Goal: Navigation & Orientation: Find specific page/section

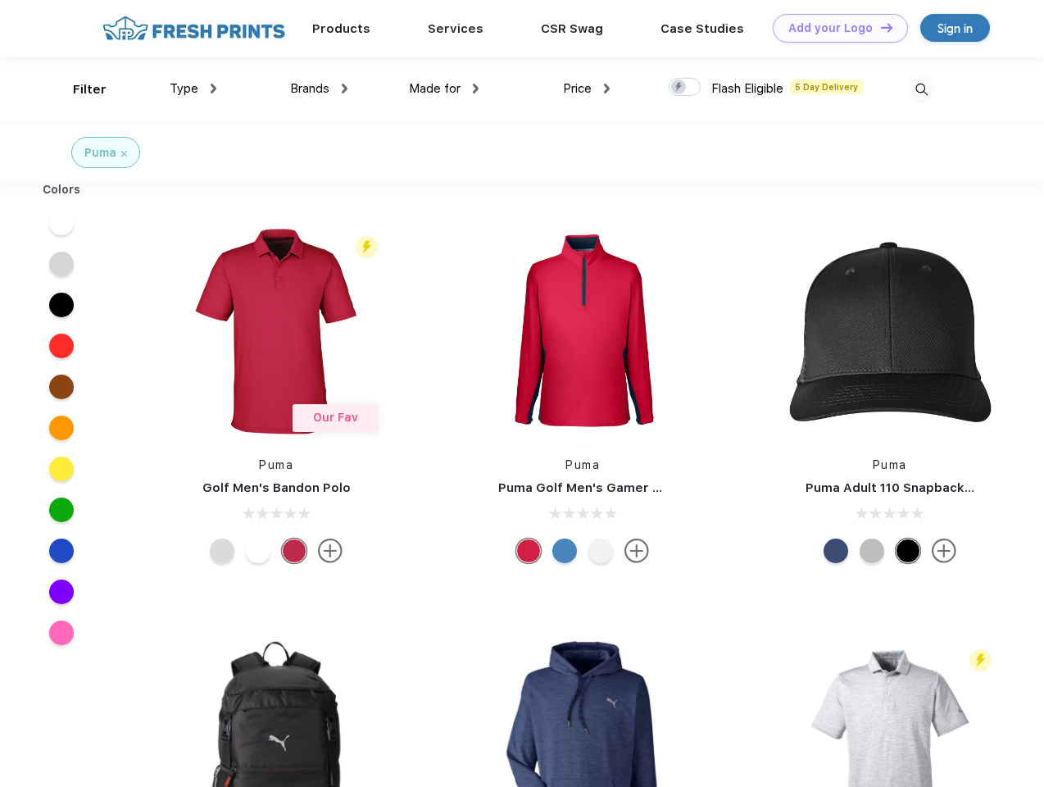
click at [835, 28] on link "Add your Logo Design Tool" at bounding box center [840, 28] width 135 height 29
click at [0, 0] on div "Design Tool" at bounding box center [0, 0] width 0 height 0
click at [880, 27] on link "Add your Logo Design Tool" at bounding box center [840, 28] width 135 height 29
click at [79, 89] on div "Filter" at bounding box center [90, 89] width 34 height 19
click at [193, 89] on span "Type" at bounding box center [184, 88] width 29 height 15
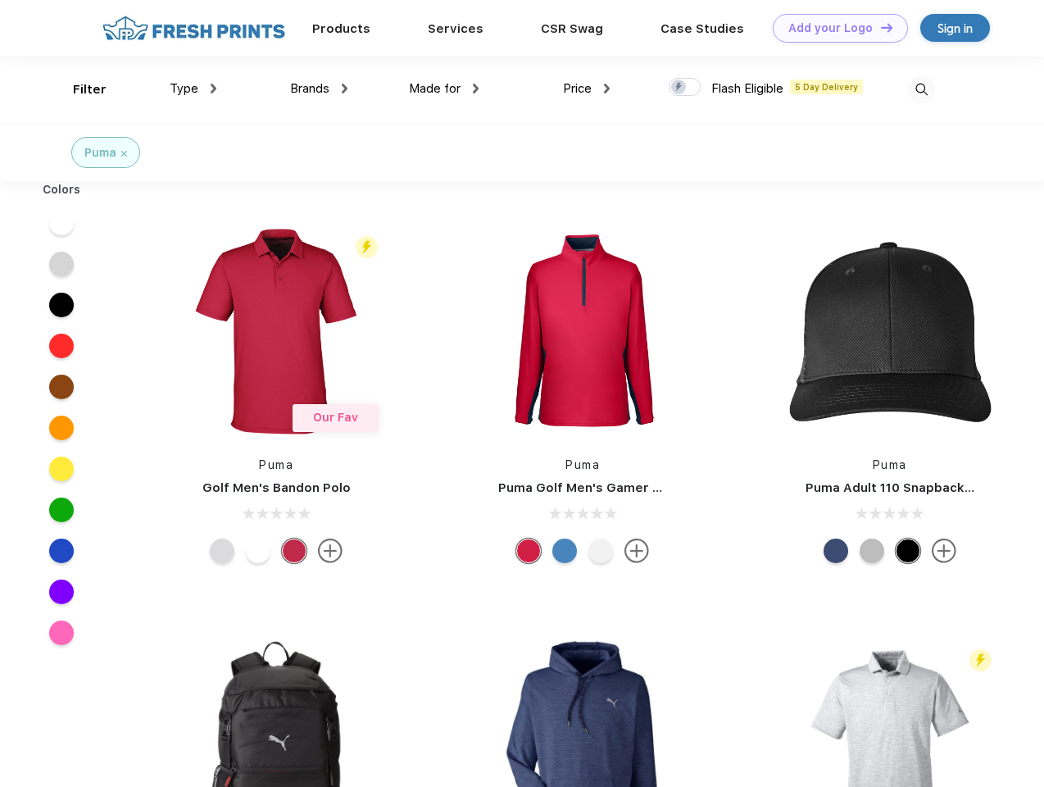
click at [319, 89] on span "Brands" at bounding box center [309, 88] width 39 height 15
click at [444, 89] on span "Made for" at bounding box center [435, 88] width 52 height 15
click at [587, 89] on span "Price" at bounding box center [577, 88] width 29 height 15
click at [685, 88] on div at bounding box center [685, 87] width 32 height 18
click at [680, 88] on input "checkbox" at bounding box center [674, 82] width 11 height 11
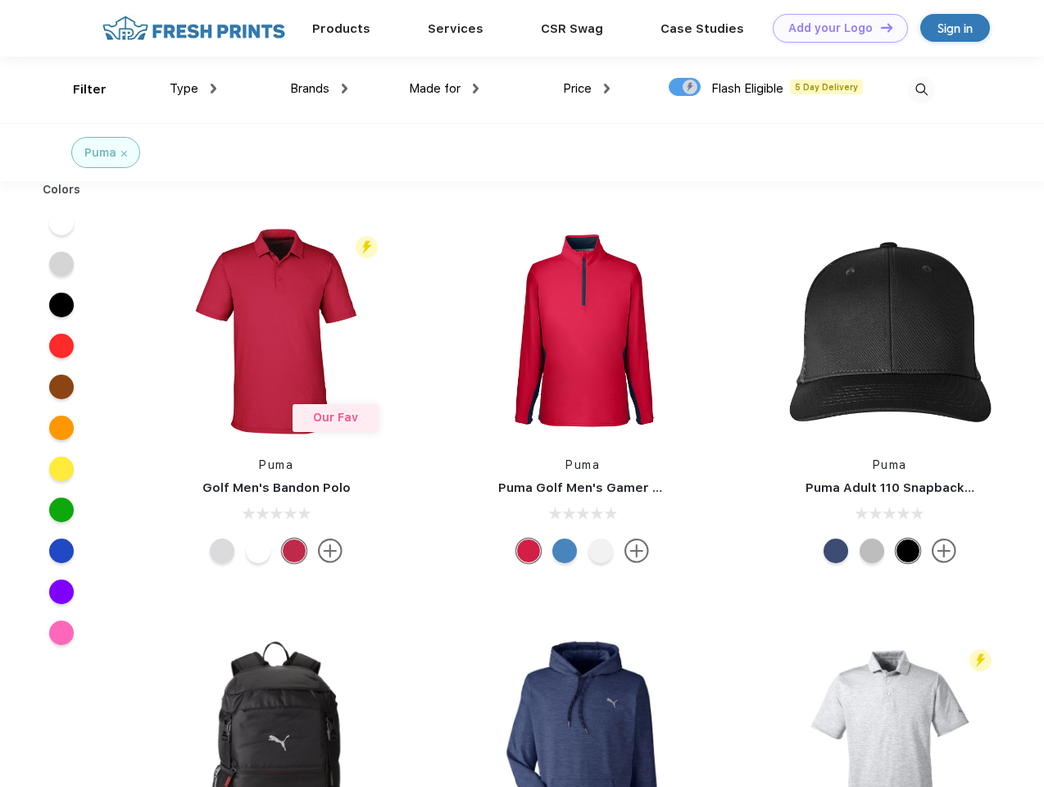
click at [921, 89] on img at bounding box center [921, 89] width 27 height 27
